Goal: Information Seeking & Learning: Learn about a topic

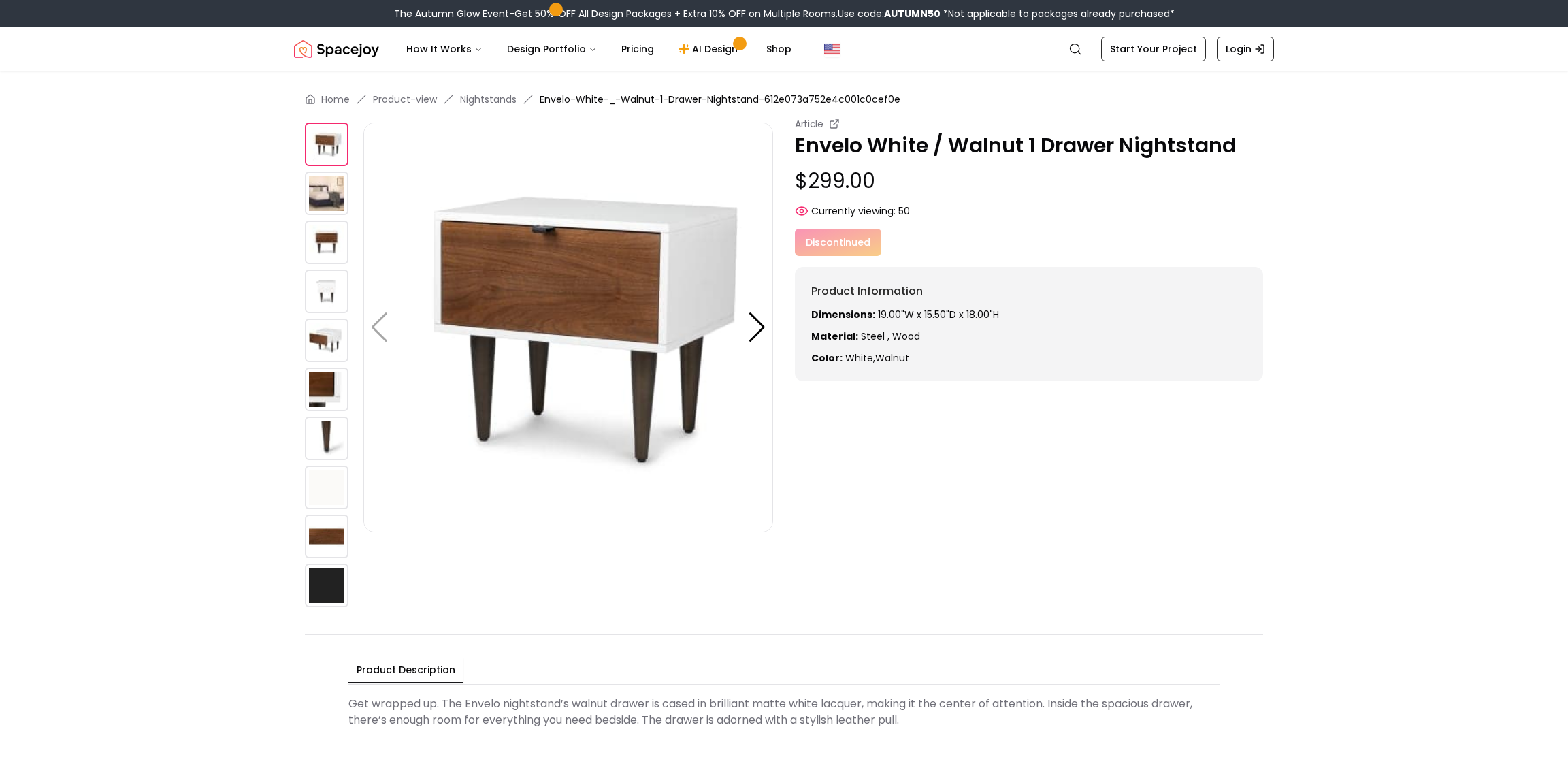
click at [310, 206] on img at bounding box center [327, 193] width 44 height 44
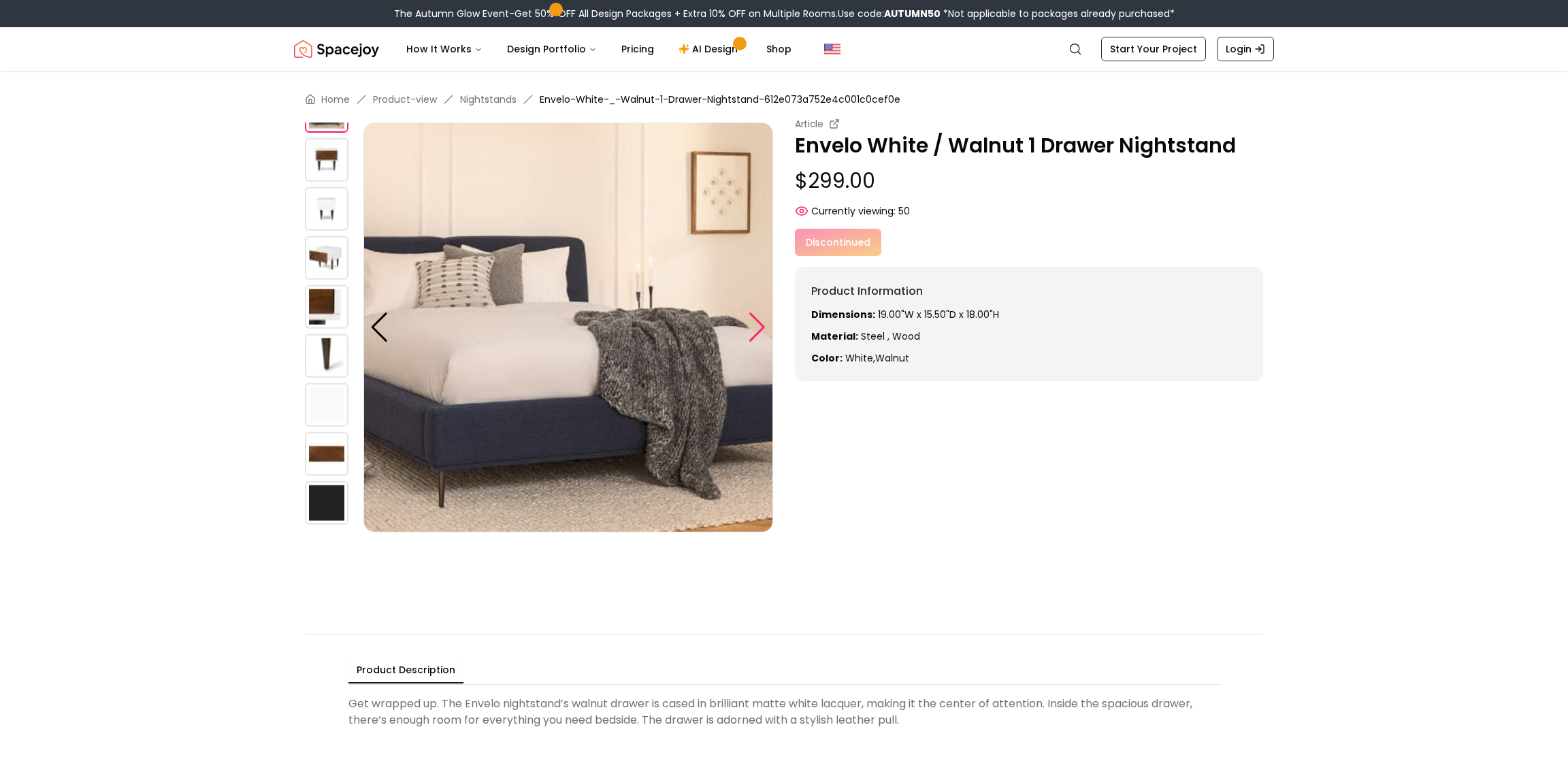
click at [764, 340] on div at bounding box center [757, 327] width 18 height 30
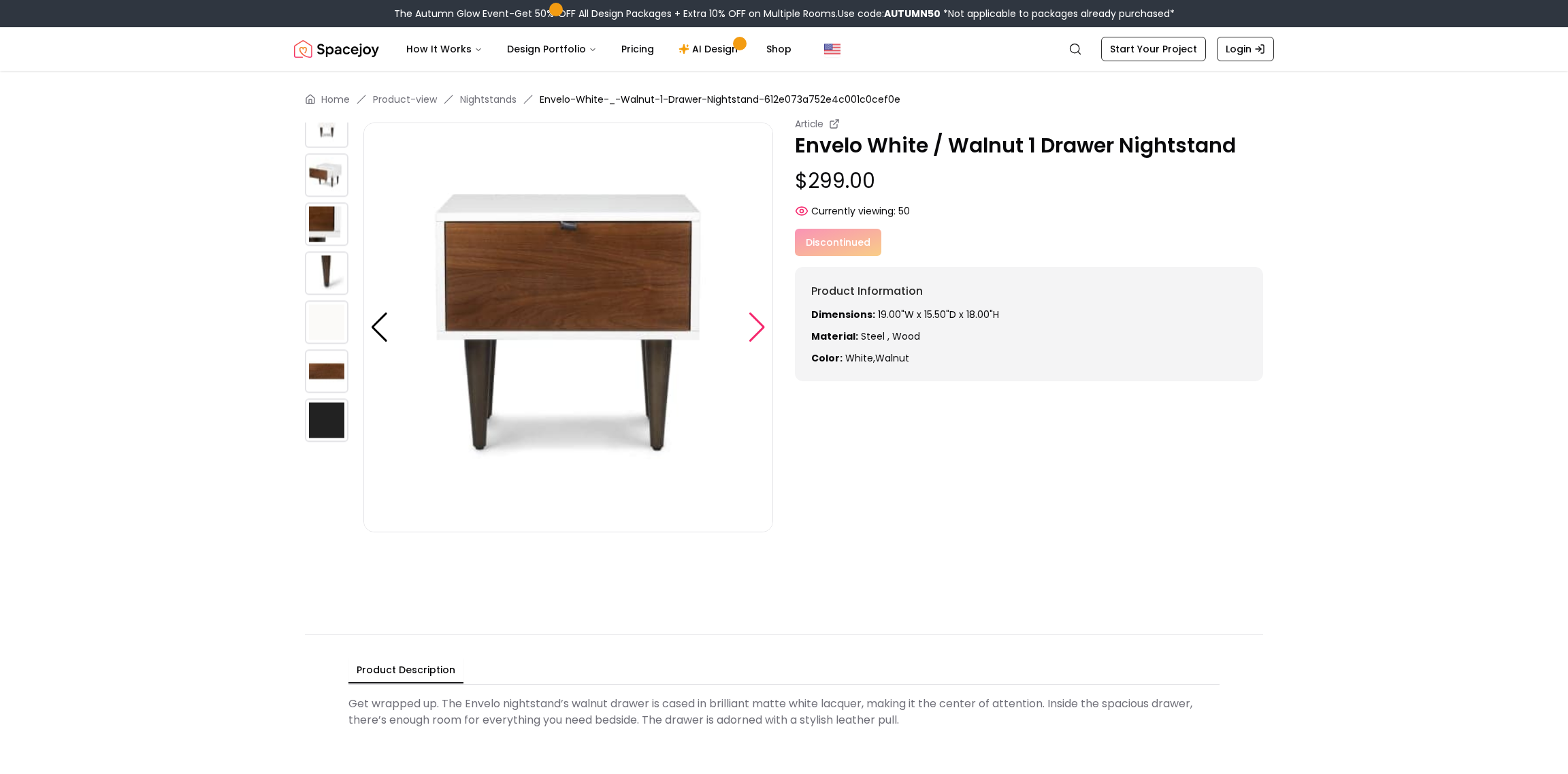
click at [760, 337] on div at bounding box center [757, 327] width 18 height 30
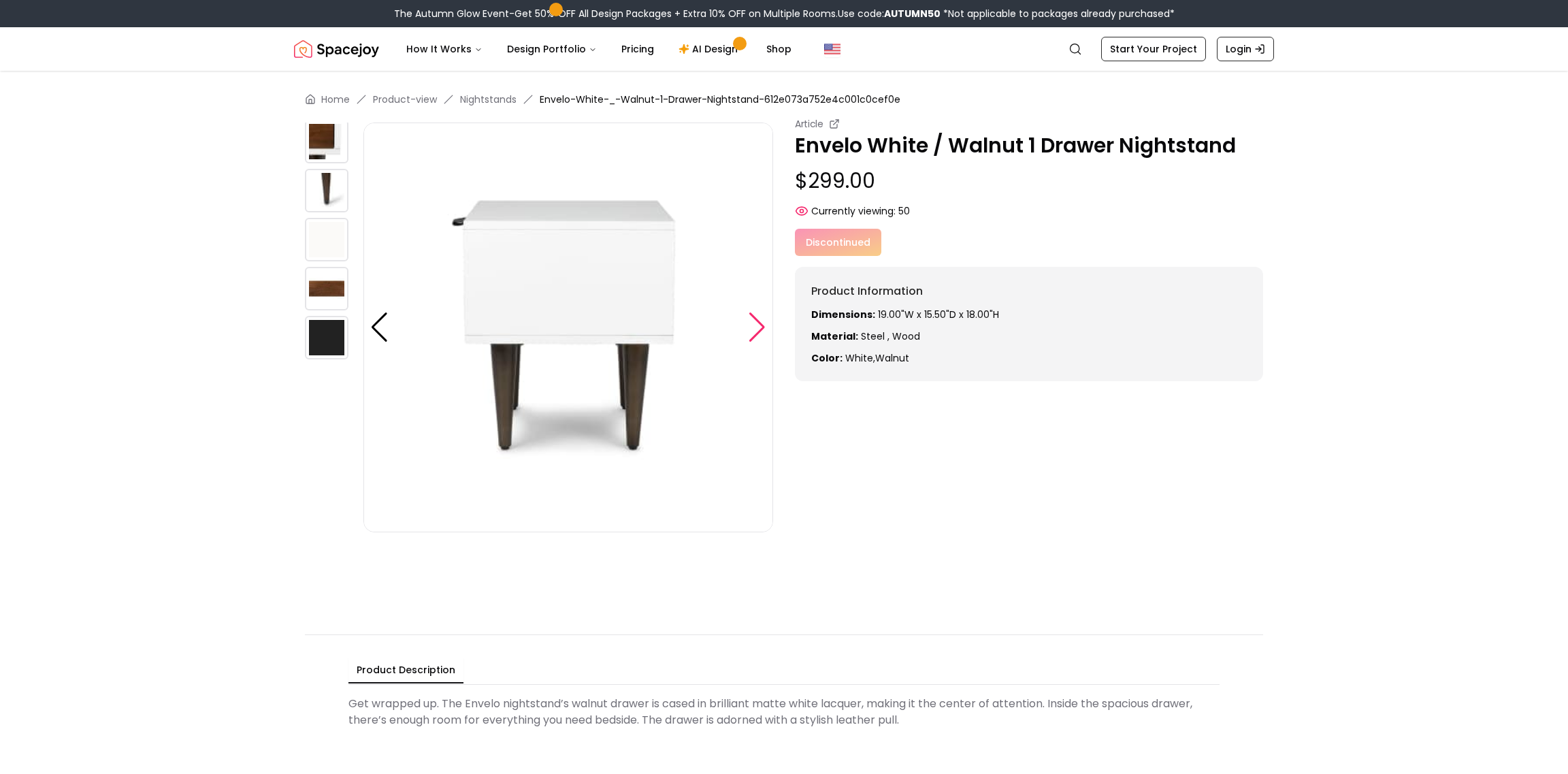
click at [760, 337] on div at bounding box center [757, 327] width 18 height 30
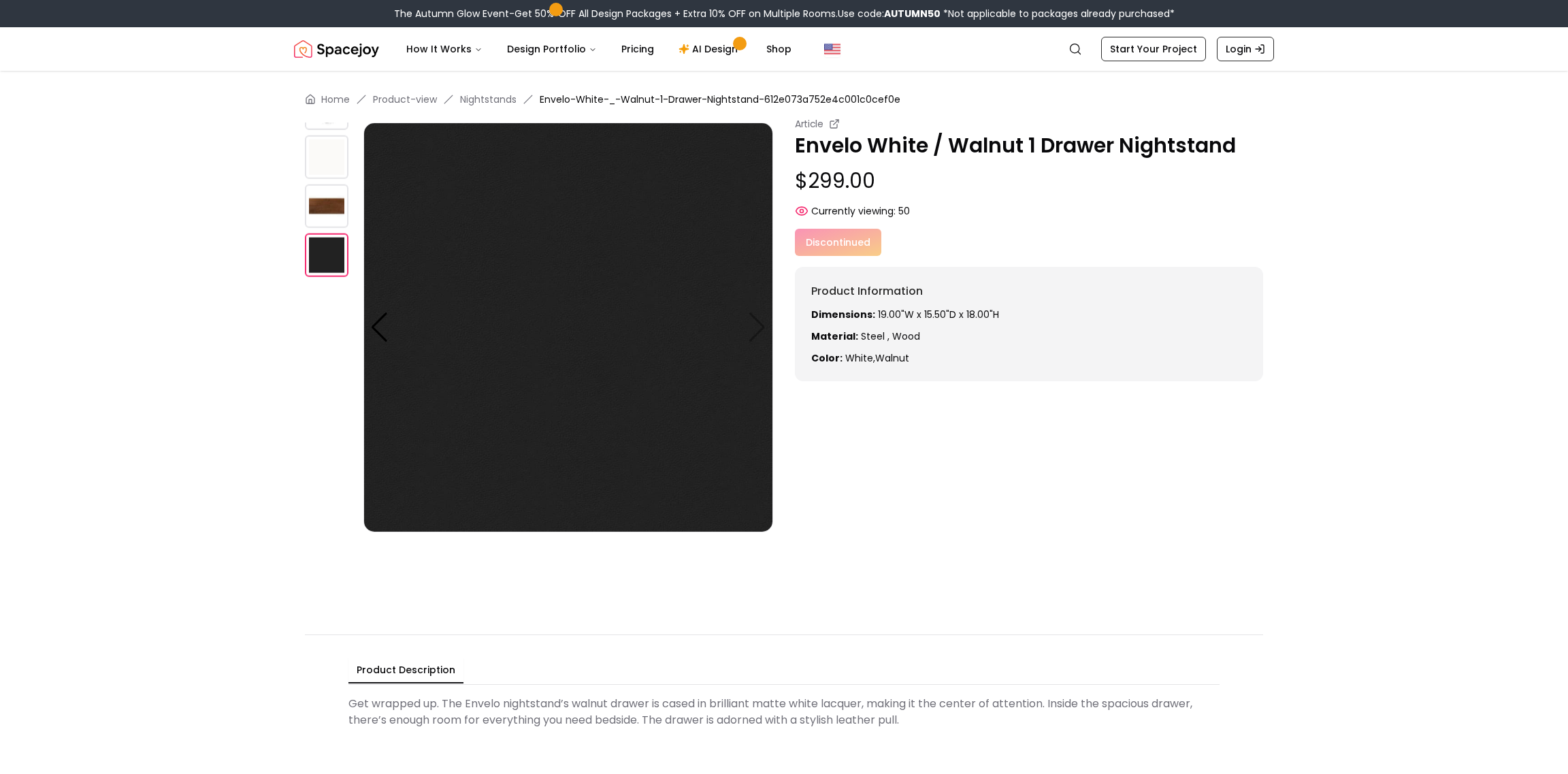
click at [760, 335] on img at bounding box center [568, 327] width 409 height 409
click at [385, 322] on div at bounding box center [379, 327] width 18 height 30
click at [380, 323] on div at bounding box center [379, 327] width 18 height 30
click at [379, 324] on div at bounding box center [379, 327] width 18 height 30
click at [366, 319] on img at bounding box center [568, 327] width 409 height 409
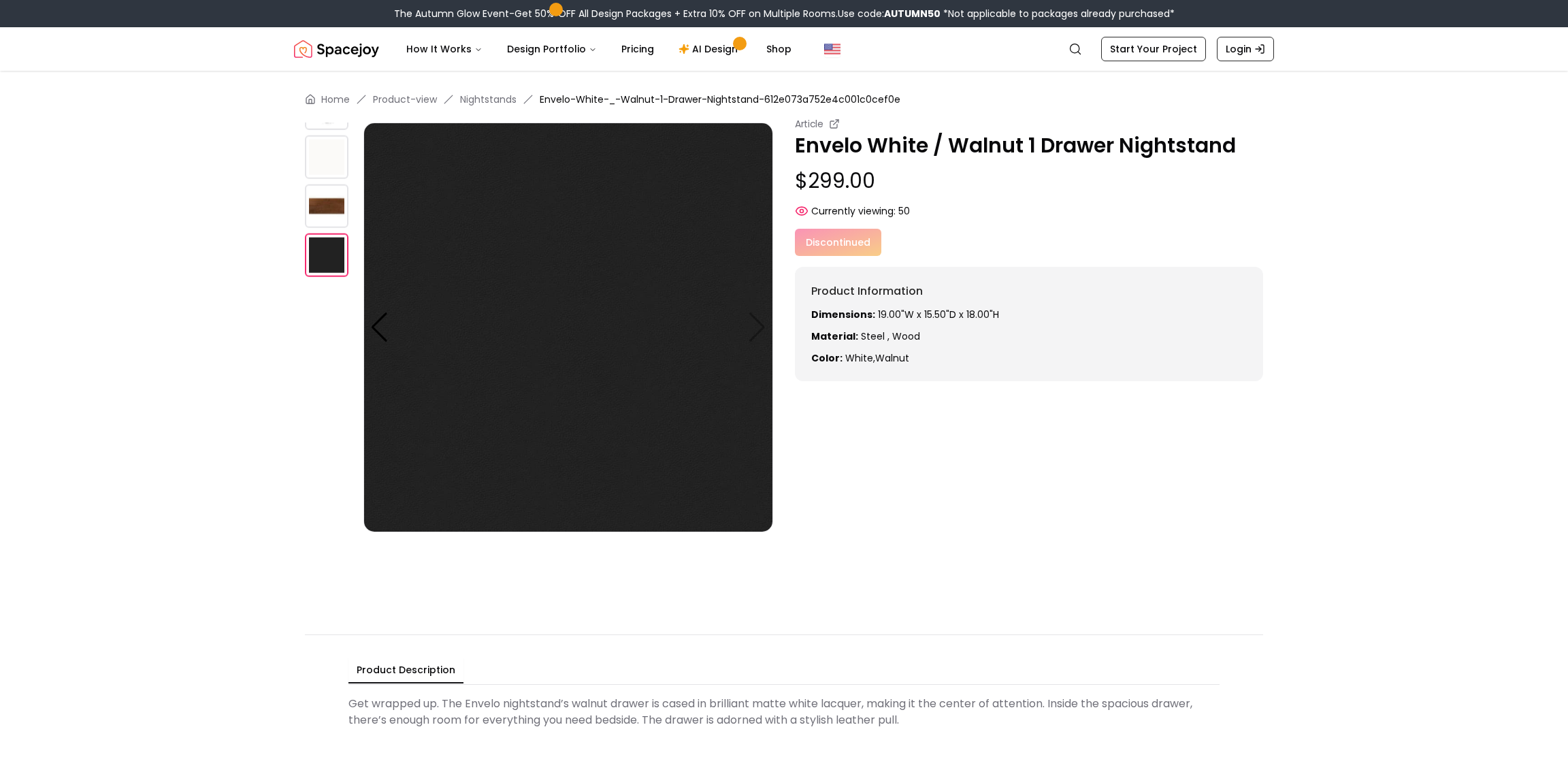
click at [311, 211] on img at bounding box center [327, 206] width 44 height 44
click at [326, 213] on img at bounding box center [327, 206] width 44 height 44
click at [327, 208] on img at bounding box center [327, 206] width 44 height 44
click at [335, 145] on img at bounding box center [327, 158] width 44 height 44
click at [378, 323] on div at bounding box center [379, 327] width 18 height 30
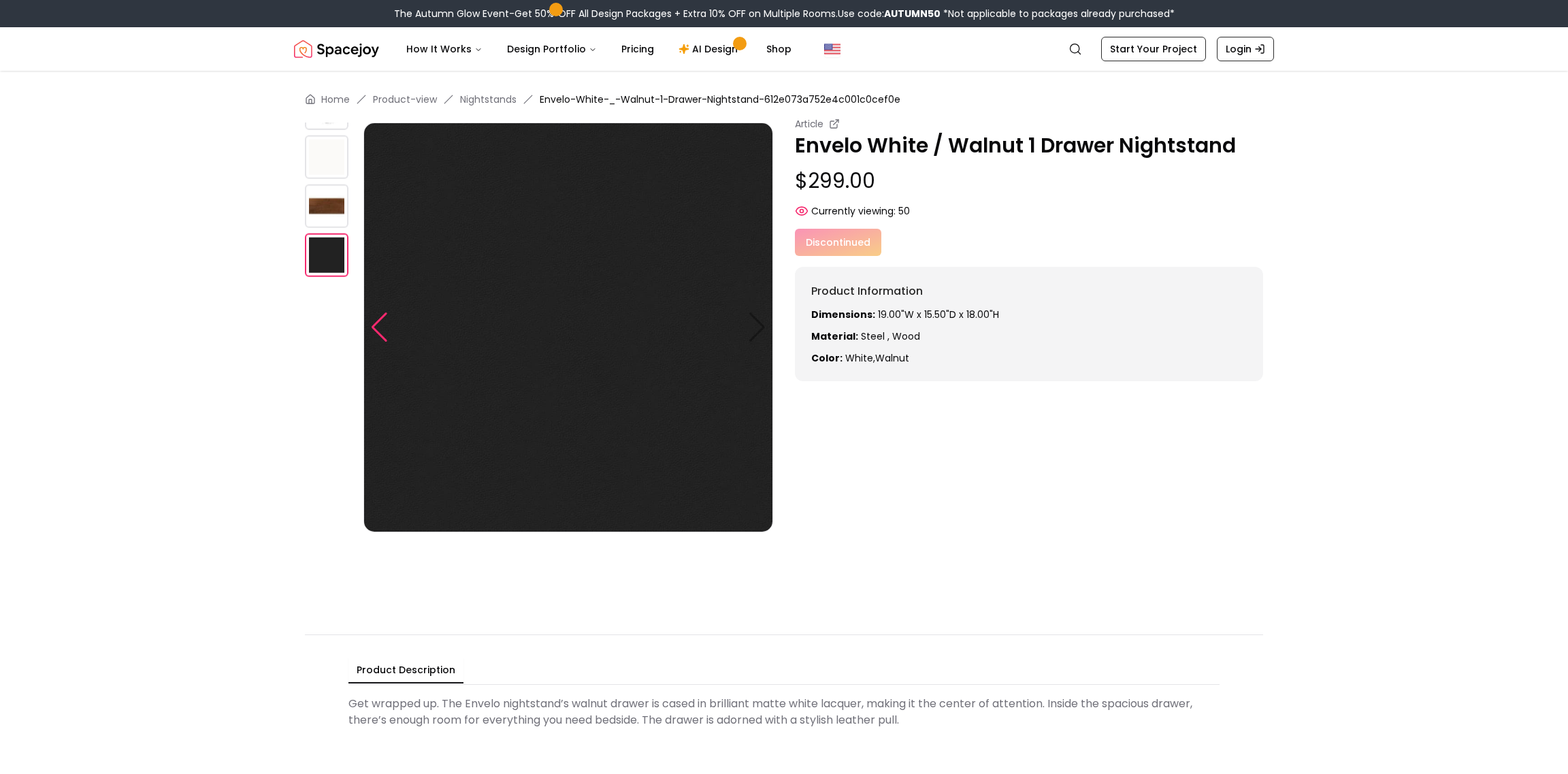
click at [378, 323] on div at bounding box center [379, 327] width 18 height 30
click at [377, 323] on div at bounding box center [379, 327] width 18 height 30
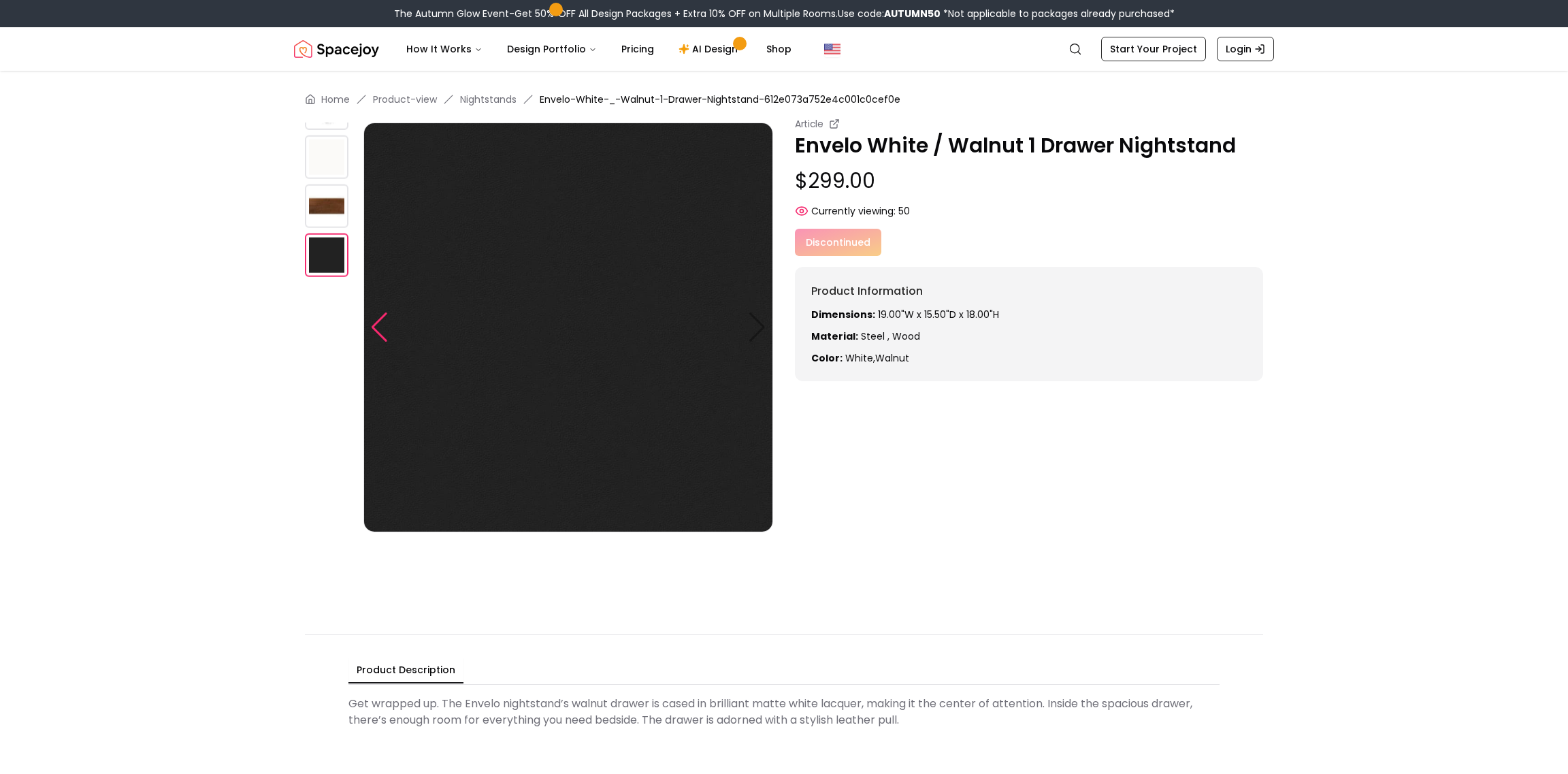
click at [377, 323] on div at bounding box center [379, 327] width 18 height 30
click at [757, 324] on img at bounding box center [568, 327] width 409 height 409
click at [758, 338] on img at bounding box center [568, 327] width 409 height 409
click at [372, 316] on div at bounding box center [379, 327] width 18 height 30
click at [377, 322] on div at bounding box center [379, 327] width 18 height 30
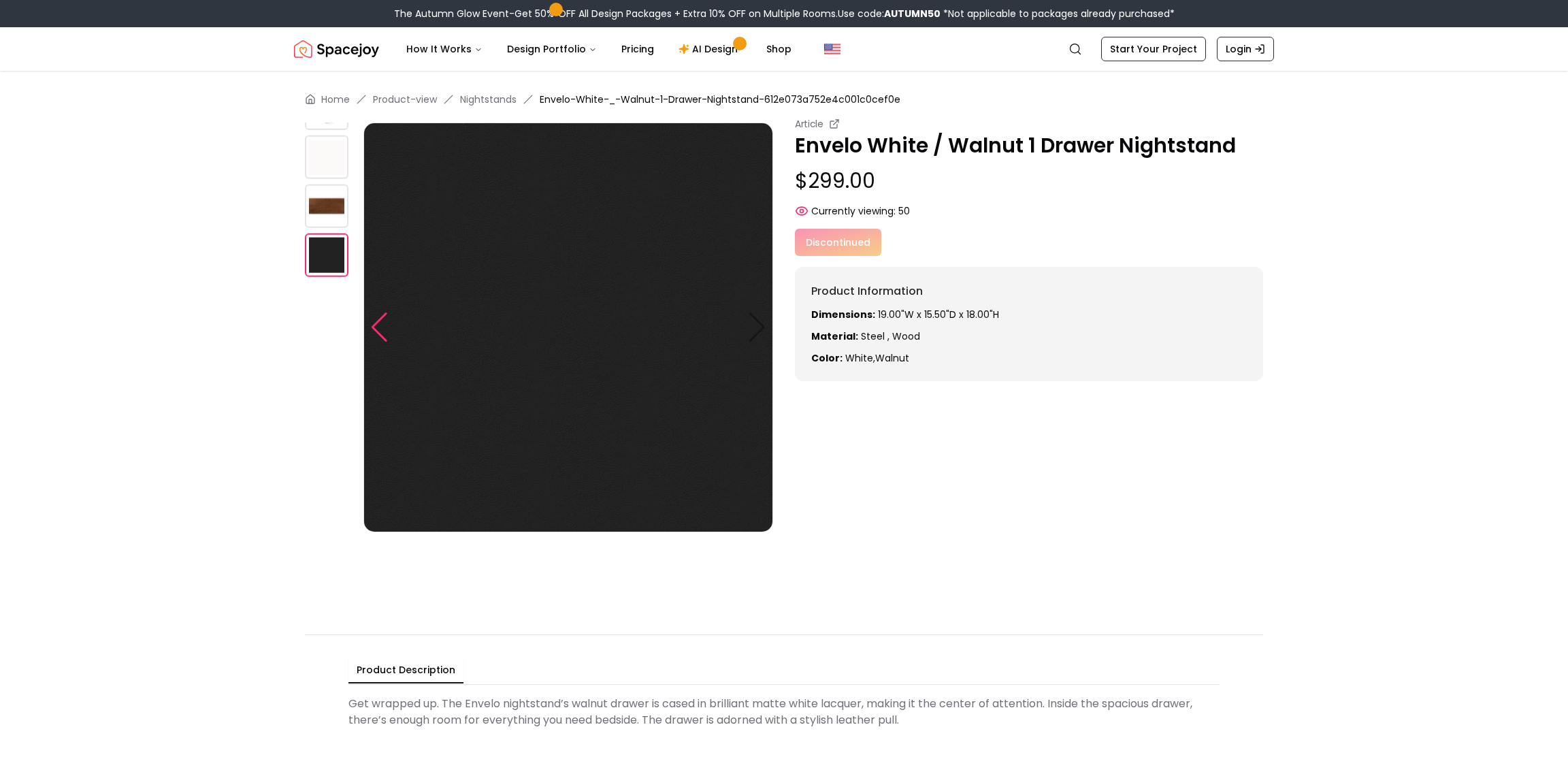
click at [377, 322] on div at bounding box center [379, 327] width 18 height 30
click at [320, 149] on img at bounding box center [327, 158] width 44 height 44
click at [332, 124] on img at bounding box center [327, 108] width 44 height 44
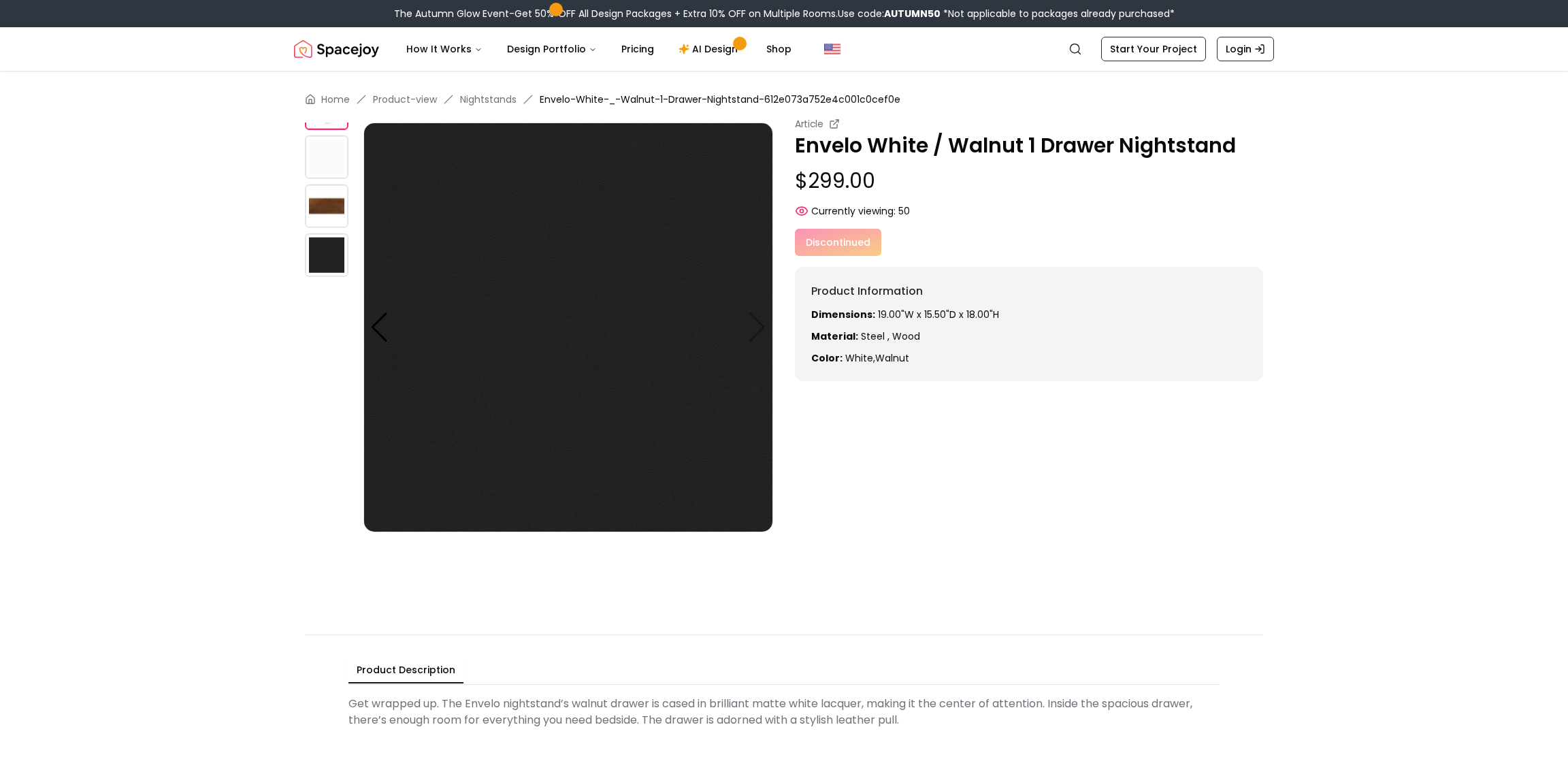
click at [332, 124] on img at bounding box center [327, 108] width 44 height 44
